Goal: Information Seeking & Learning: Learn about a topic

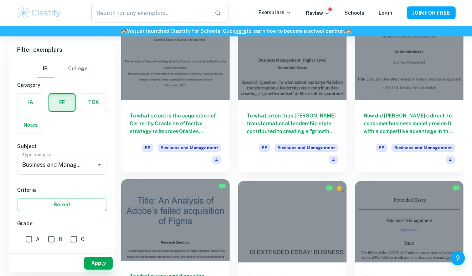
scroll to position [722, 0]
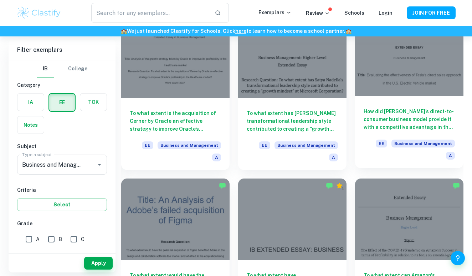
click at [433, 107] on h6 "How did [PERSON_NAME]’s direct-to-consumer business model provide it with a com…" at bounding box center [409, 119] width 91 height 24
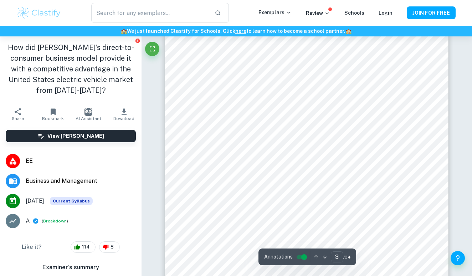
scroll to position [890, 0]
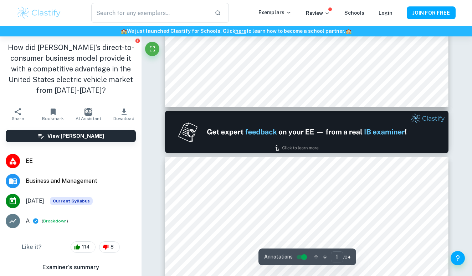
type input "2"
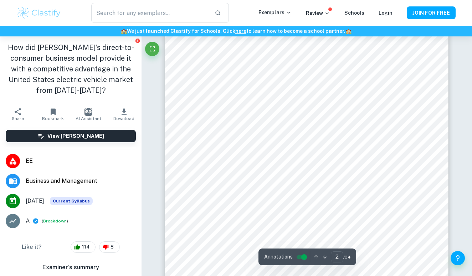
scroll to position [494, 0]
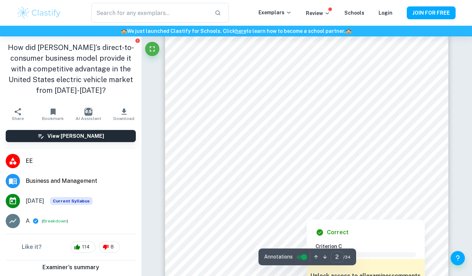
click at [232, 216] on div at bounding box center [307, 214] width 216 height 6
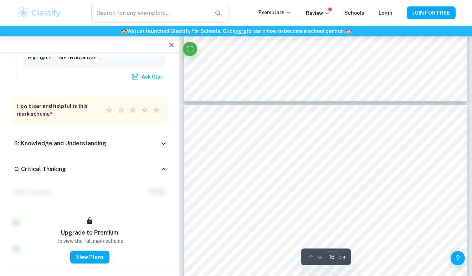
scroll to position [5658, 0]
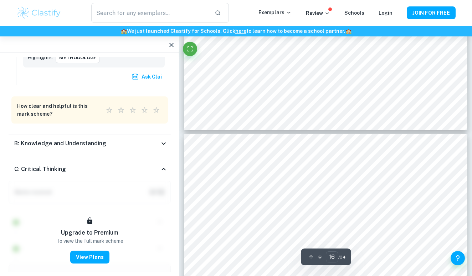
type input "17"
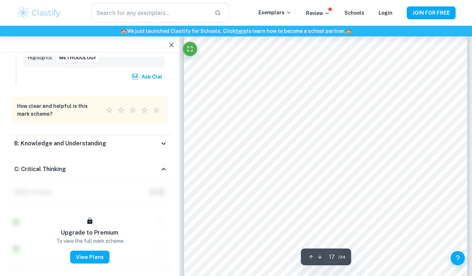
scroll to position [6069, 0]
click at [168, 47] on icon "button" at bounding box center [171, 45] width 9 height 9
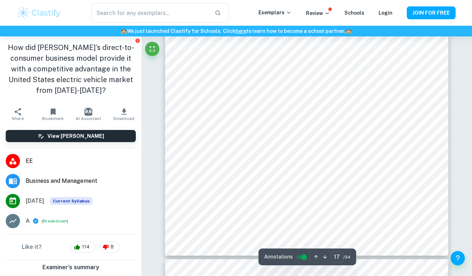
scroll to position [6078, 0]
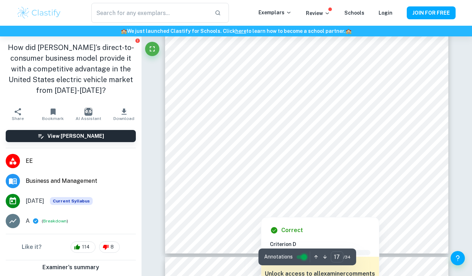
click at [305, 259] on input "controlled" at bounding box center [304, 256] width 26 height 9
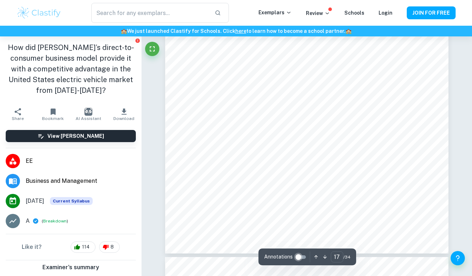
click at [301, 256] on input "controlled" at bounding box center [299, 256] width 26 height 9
type input "17"
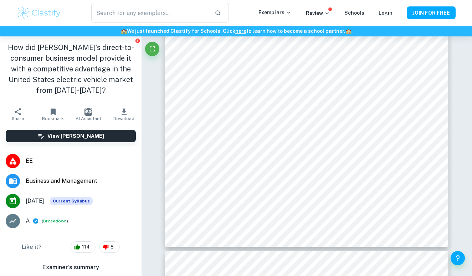
click at [50, 221] on button "Breakdown" at bounding box center [55, 220] width 24 height 6
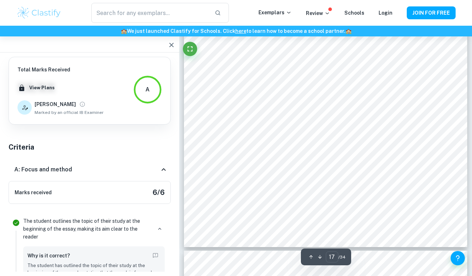
click at [111, 173] on div "A: Focus and method" at bounding box center [86, 169] width 145 height 9
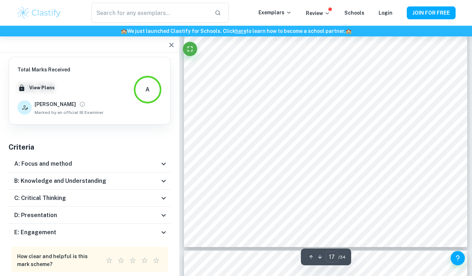
click at [119, 186] on div "B: Knowledge and Understanding" at bounding box center [90, 180] width 162 height 17
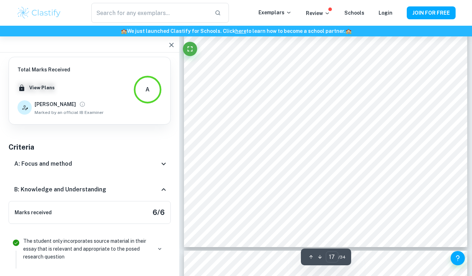
click at [119, 186] on div "B: Knowledge and Understanding" at bounding box center [86, 189] width 145 height 9
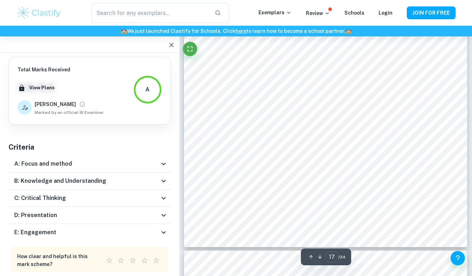
click at [119, 186] on div "B: Knowledge and Understanding" at bounding box center [90, 180] width 162 height 17
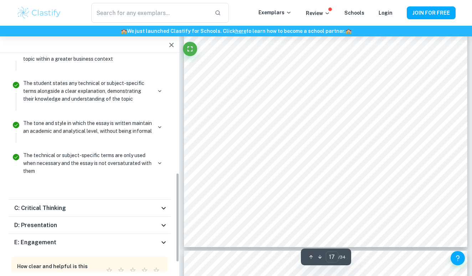
scroll to position [278, 0]
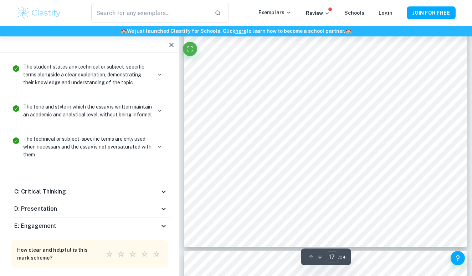
click at [104, 213] on div "D: Presentation" at bounding box center [86, 208] width 145 height 9
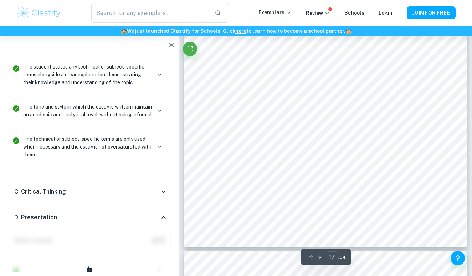
click at [114, 196] on div "C: Critical Thinking" at bounding box center [86, 191] width 145 height 9
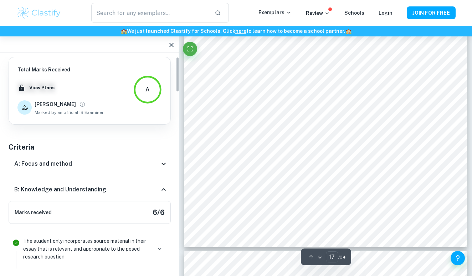
scroll to position [0, 0]
click at [140, 159] on div "A: Focus and method" at bounding box center [90, 163] width 162 height 17
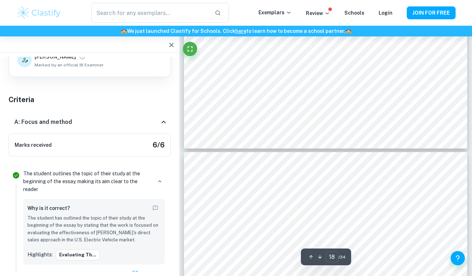
scroll to position [6385, 0]
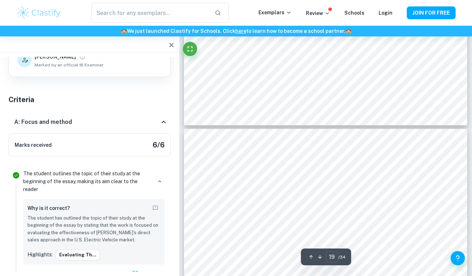
type input "18"
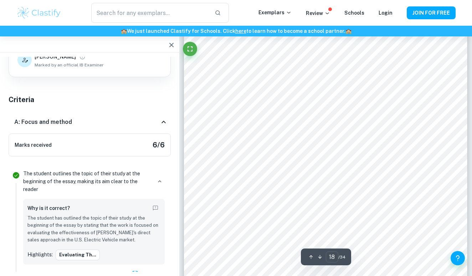
scroll to position [6588, 0]
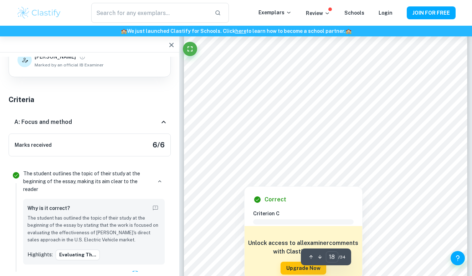
click at [231, 145] on div at bounding box center [325, 143] width 216 height 20
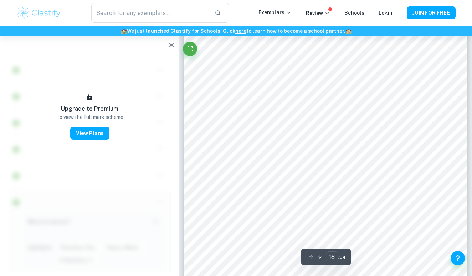
scroll to position [6583, 0]
